Goal: Task Accomplishment & Management: Manage account settings

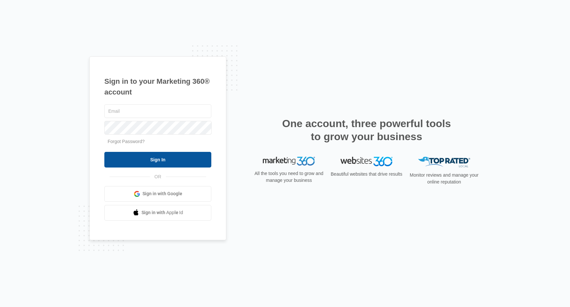
type input "[EMAIL_ADDRESS][DOMAIN_NAME]"
click at [181, 161] on input "Sign In" at bounding box center [157, 160] width 107 height 16
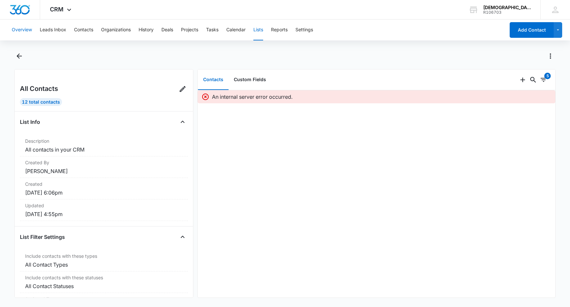
click at [29, 34] on button "Overview" at bounding box center [22, 30] width 20 height 21
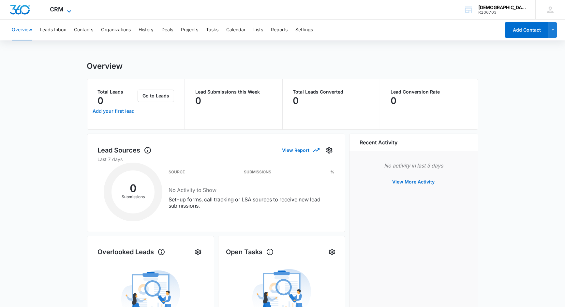
click at [69, 7] on icon at bounding box center [69, 11] width 8 height 8
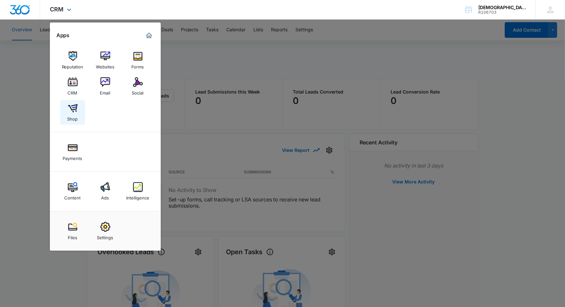
click at [77, 112] on img at bounding box center [73, 108] width 10 height 10
